Goal: Navigation & Orientation: Find specific page/section

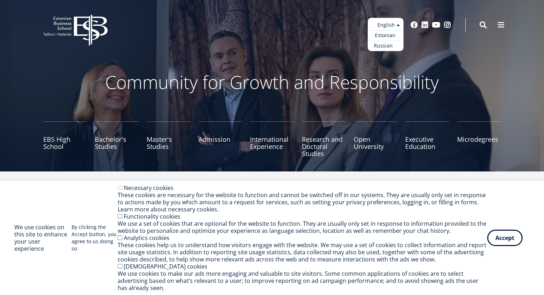
click at [388, 43] on link "Russian" at bounding box center [386, 46] width 36 height 10
click at [379, 44] on link "Russian" at bounding box center [386, 46] width 36 height 10
click at [392, 23] on ul "Estonian English Russian" at bounding box center [386, 34] width 36 height 33
click at [508, 238] on button "Accept" at bounding box center [504, 237] width 35 height 16
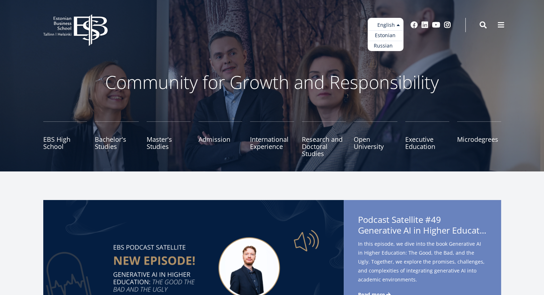
click at [380, 42] on link "Russian" at bounding box center [386, 46] width 36 height 10
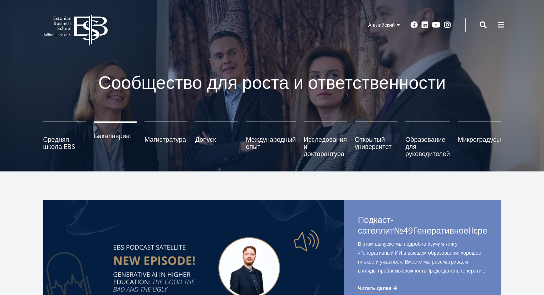
click at [117, 139] on font "Бакалавриат" at bounding box center [113, 136] width 39 height 9
